Goal: Task Accomplishment & Management: Use online tool/utility

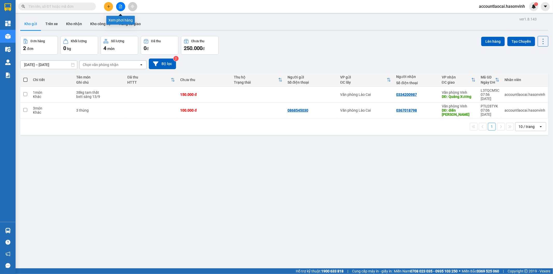
click at [118, 8] on button at bounding box center [120, 6] width 9 height 9
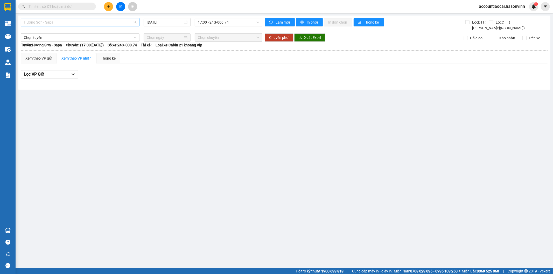
click at [66, 21] on span "Hương Sơn - Sapa" at bounding box center [80, 22] width 112 height 8
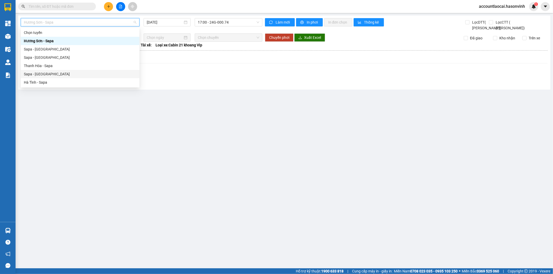
click at [51, 73] on div "Sapa - [GEOGRAPHIC_DATA]" at bounding box center [80, 74] width 112 height 6
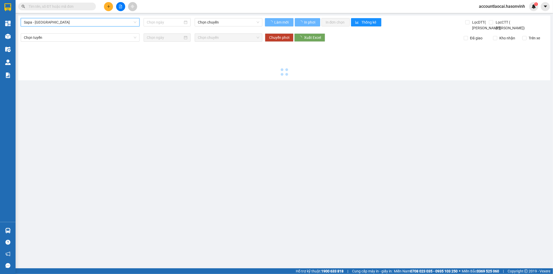
type input "[DATE]"
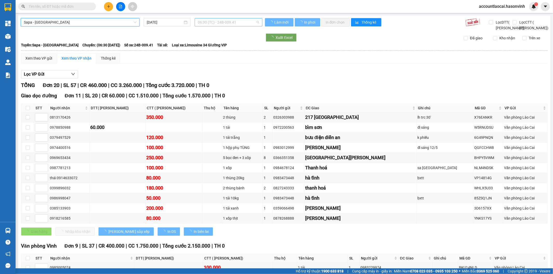
click at [226, 23] on span "06:30 (TC) - 24B-009.41" at bounding box center [228, 22] width 61 height 8
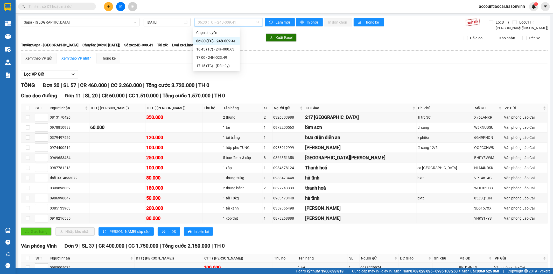
click at [225, 40] on div "06:30 (TC) - 24B-009.41" at bounding box center [216, 41] width 40 height 6
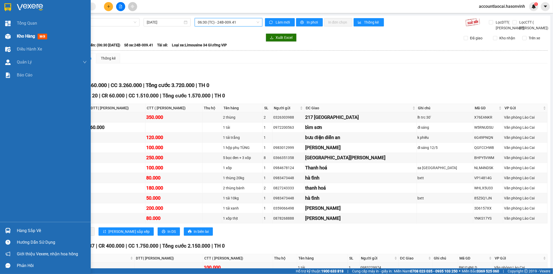
click at [1, 41] on div "Kho hàng mới" at bounding box center [45, 36] width 91 height 13
